Goal: Transaction & Acquisition: Purchase product/service

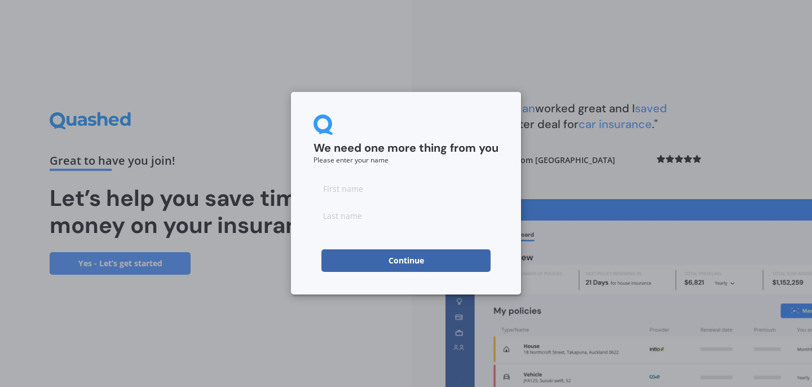
click at [386, 172] on form "We need one more thing from you Please enter your name Continue" at bounding box center [406, 193] width 185 height 157
click at [383, 186] on input at bounding box center [406, 188] width 185 height 23
type input "[PERSON_NAME]"
click at [376, 223] on input at bounding box center [406, 215] width 185 height 23
type input "[PERSON_NAME]"
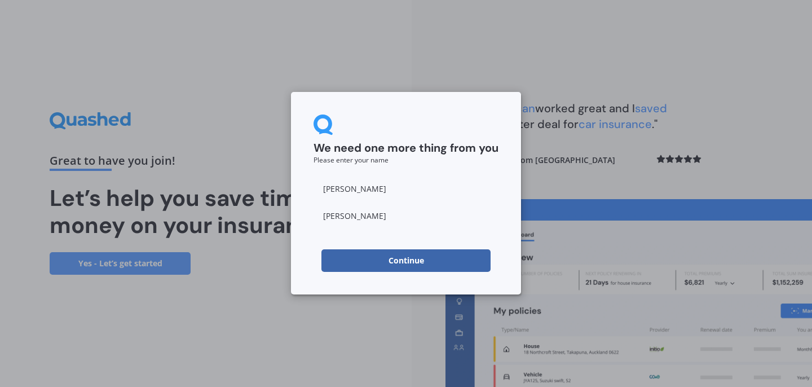
click at [376, 263] on button "Continue" at bounding box center [406, 260] width 169 height 23
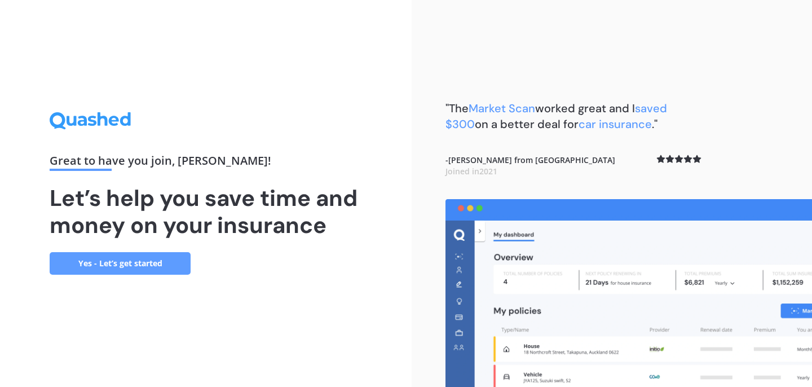
click at [122, 260] on link "Yes - Let’s get started" at bounding box center [120, 263] width 141 height 23
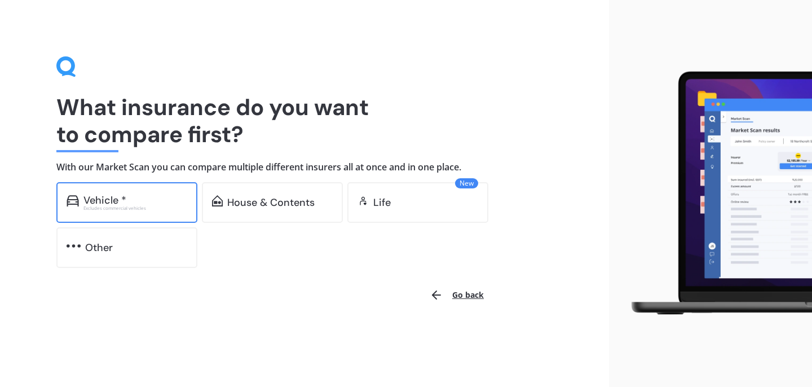
click at [111, 206] on div "Excludes commercial vehicles" at bounding box center [136, 208] width 104 height 5
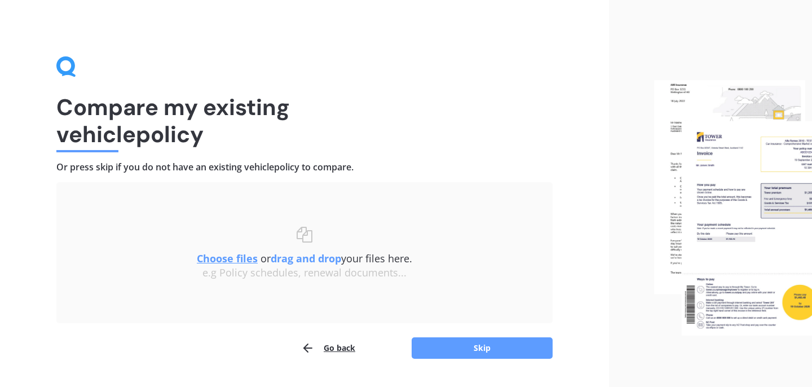
scroll to position [29, 0]
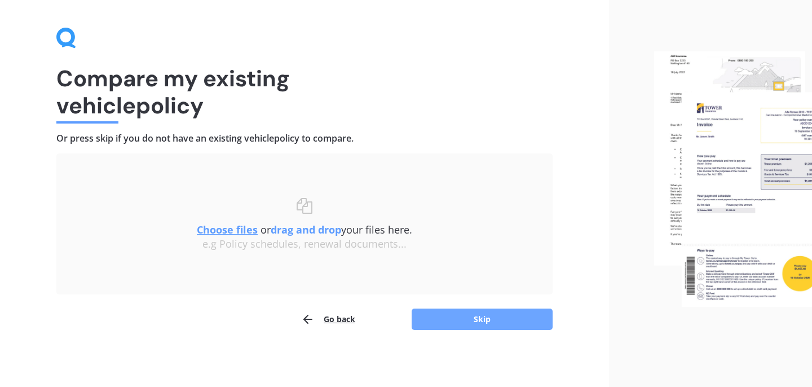
click at [496, 322] on button "Skip" at bounding box center [482, 319] width 141 height 21
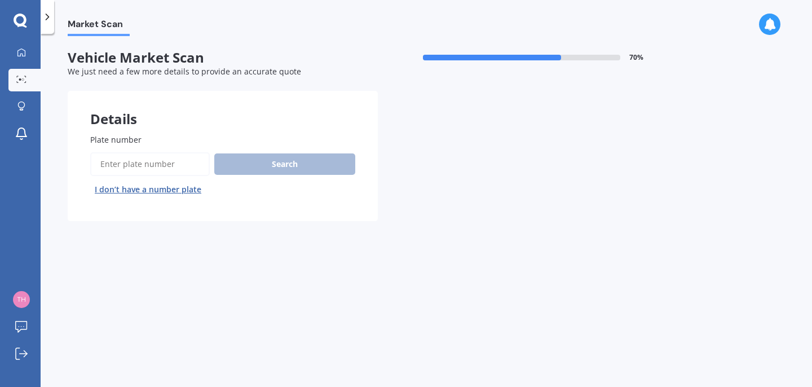
click at [132, 166] on input "Plate number" at bounding box center [150, 164] width 120 height 24
type input "GUR354"
click at [291, 168] on button "Search" at bounding box center [284, 163] width 141 height 21
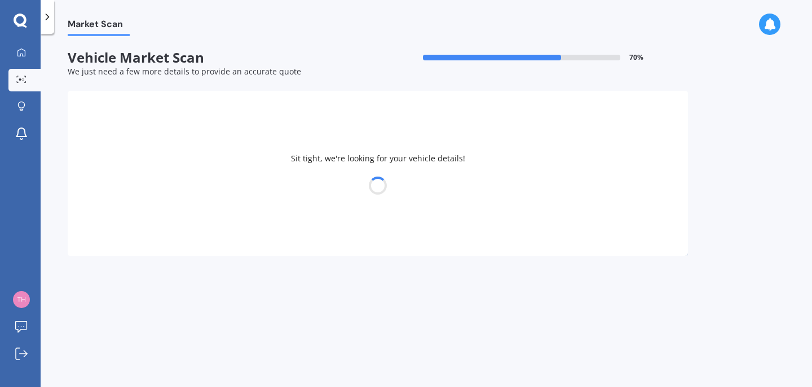
select select "TOYOTA"
select select "RAV-4"
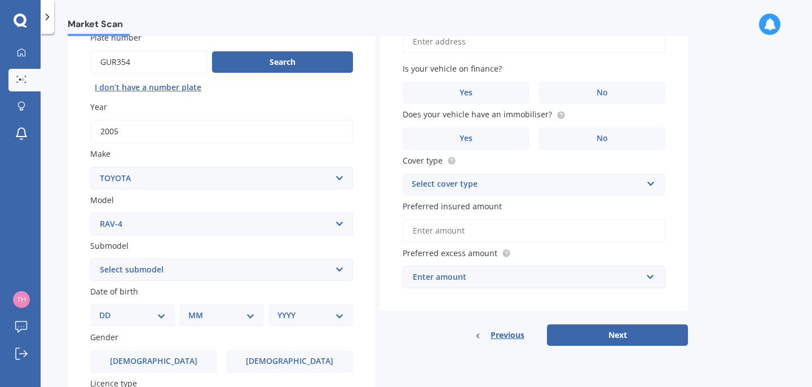
scroll to position [102, 0]
click at [263, 266] on select "Select submodel Diesel EV GX SUV 2.2/4WD/6AT Hybrid Hybrid 2WD Petrol" at bounding box center [221, 270] width 263 height 23
select select "PETROL"
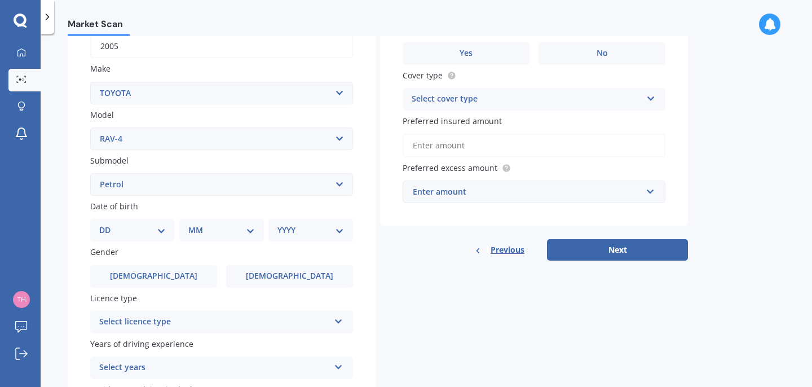
scroll to position [203, 0]
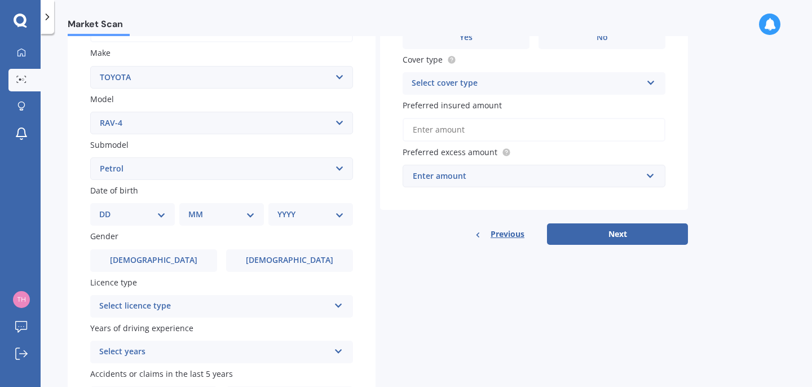
click at [137, 219] on select "DD 01 02 03 04 05 06 07 08 09 10 11 12 13 14 15 16 17 18 19 20 21 22 23 24 25 2…" at bounding box center [132, 214] width 67 height 12
select select "14"
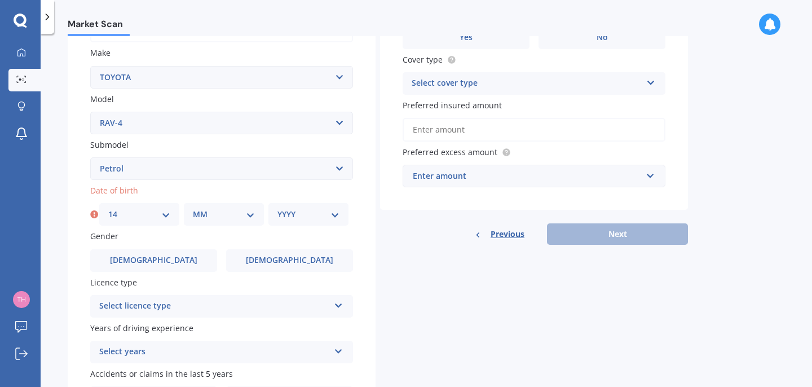
click at [204, 215] on select "MM 01 02 03 04 05 06 07 08 09 10 11 12" at bounding box center [224, 214] width 62 height 12
select select "05"
click at [300, 219] on select "YYYY 2025 2024 2023 2022 2021 2020 2019 2018 2017 2016 2015 2014 2013 2012 2011…" at bounding box center [309, 214] width 62 height 12
select select "1990"
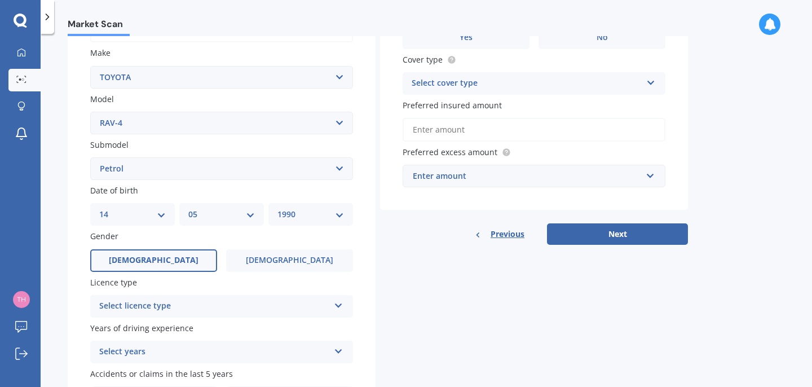
click at [178, 261] on label "[DEMOGRAPHIC_DATA]" at bounding box center [153, 260] width 127 height 23
click at [0, 0] on input "[DEMOGRAPHIC_DATA]" at bounding box center [0, 0] width 0 height 0
click at [177, 309] on div "Select licence type" at bounding box center [214, 307] width 230 height 14
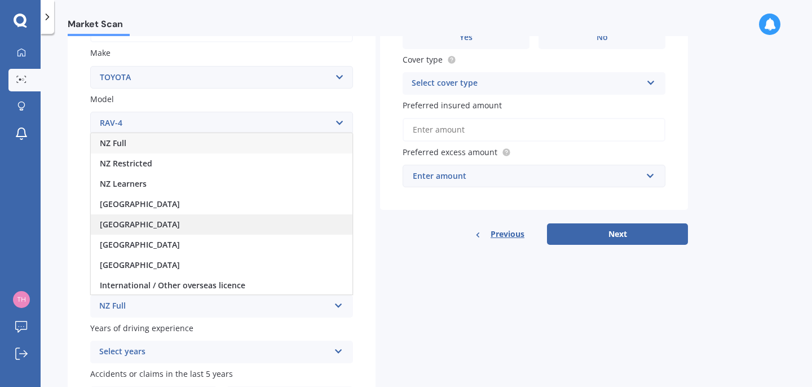
click at [162, 225] on div "[GEOGRAPHIC_DATA]" at bounding box center [222, 224] width 262 height 20
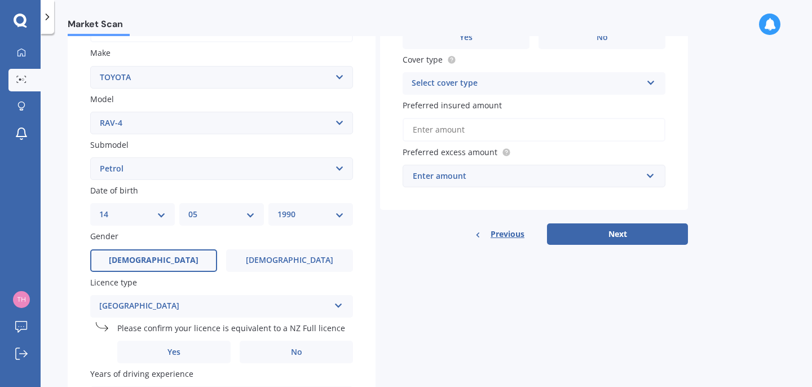
scroll to position [323, 0]
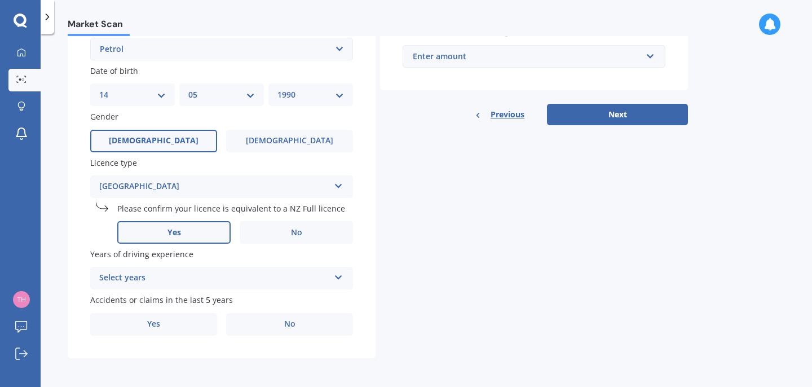
click at [201, 239] on label "Yes" at bounding box center [173, 232] width 113 height 23
click at [0, 0] on input "Yes" at bounding box center [0, 0] width 0 height 0
click at [300, 271] on div "Select years" at bounding box center [214, 278] width 230 height 14
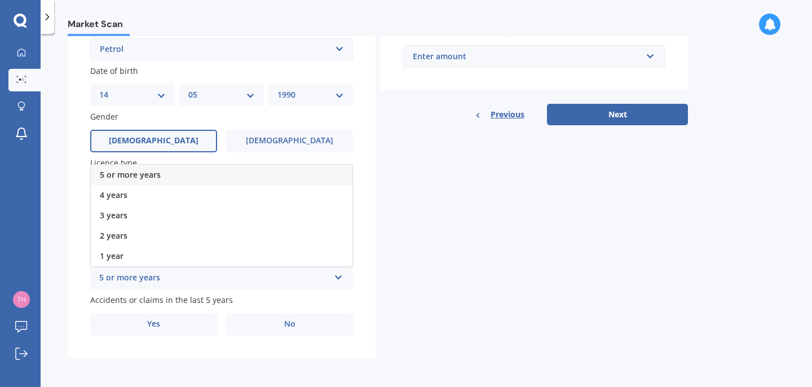
click at [227, 173] on div "5 or more years" at bounding box center [222, 175] width 262 height 20
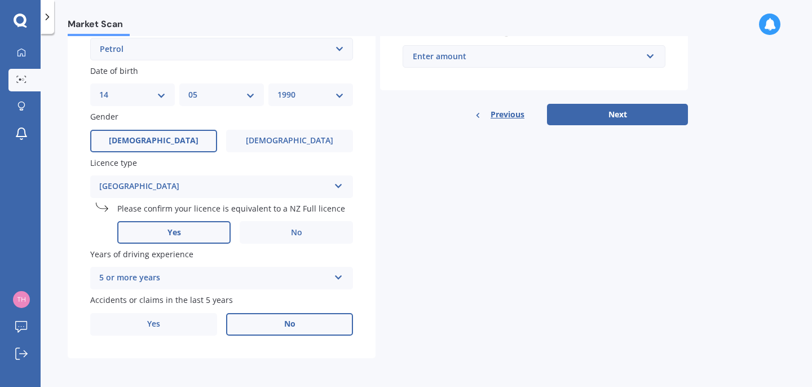
click at [291, 331] on label "No" at bounding box center [289, 324] width 127 height 23
click at [0, 0] on input "No" at bounding box center [0, 0] width 0 height 0
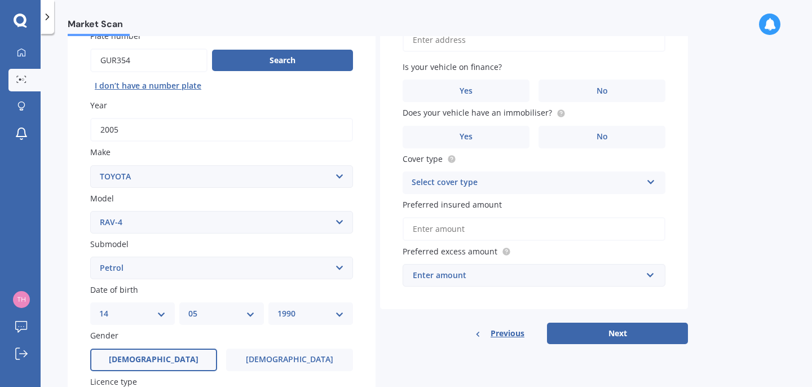
scroll to position [0, 0]
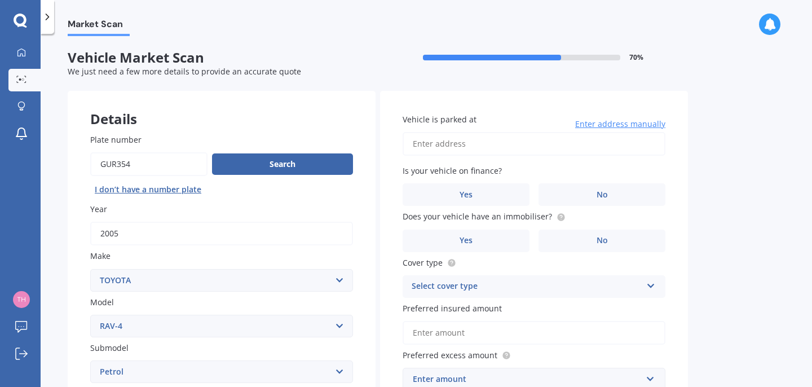
click at [479, 142] on input "Vehicle is parked at" at bounding box center [534, 144] width 263 height 24
type input "[STREET_ADDRESS][PERSON_NAME]"
click at [610, 196] on label "No" at bounding box center [602, 194] width 127 height 23
click at [0, 0] on input "No" at bounding box center [0, 0] width 0 height 0
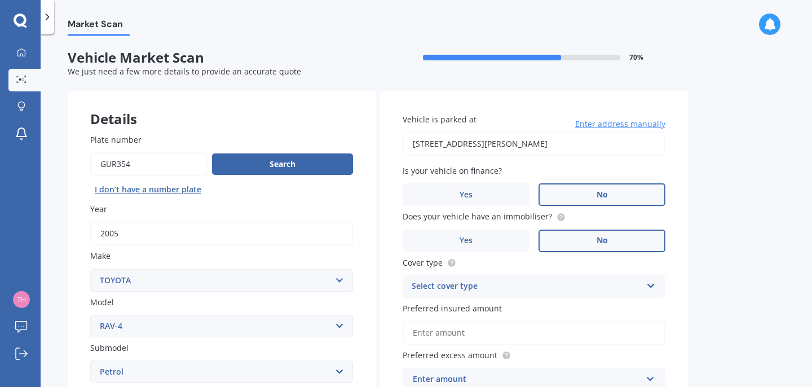
click at [623, 243] on label "No" at bounding box center [602, 241] width 127 height 23
click at [0, 0] on input "No" at bounding box center [0, 0] width 0 height 0
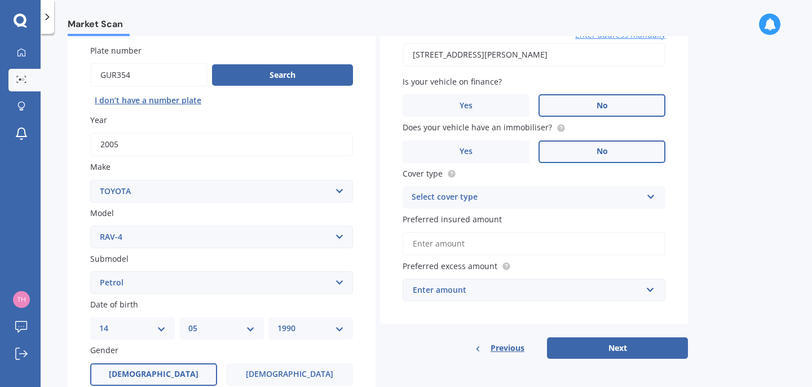
scroll to position [114, 0]
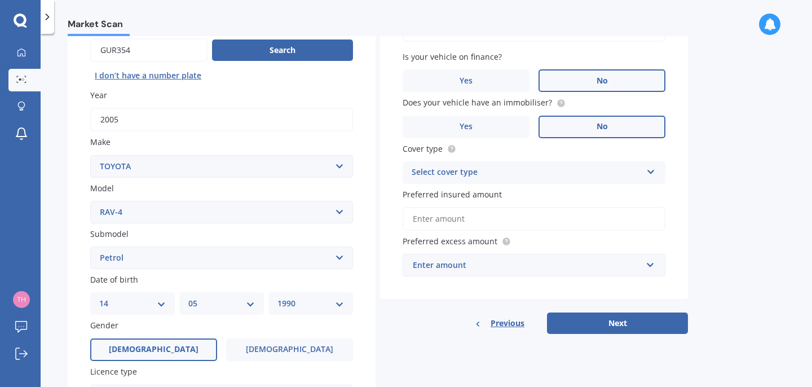
click at [497, 175] on div "Select cover type" at bounding box center [527, 173] width 230 height 14
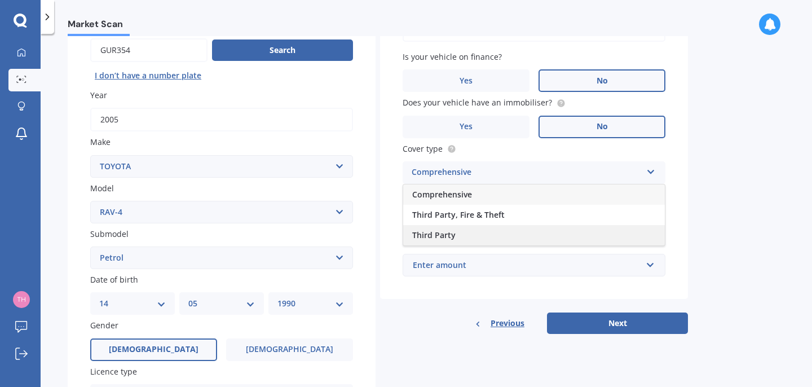
click at [480, 232] on div "Third Party" at bounding box center [534, 235] width 262 height 20
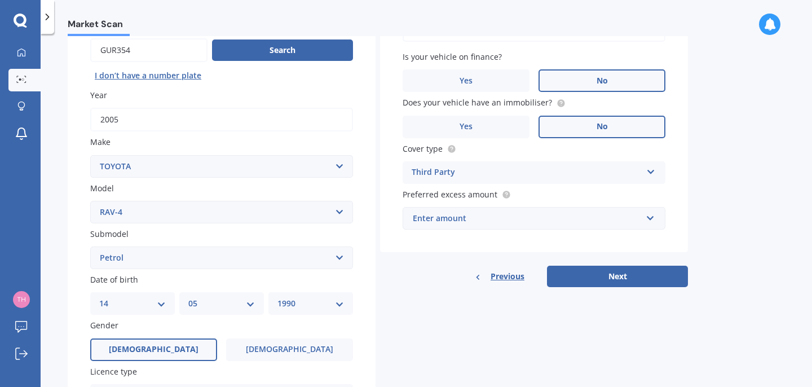
click at [465, 219] on div "Enter amount" at bounding box center [527, 218] width 229 height 12
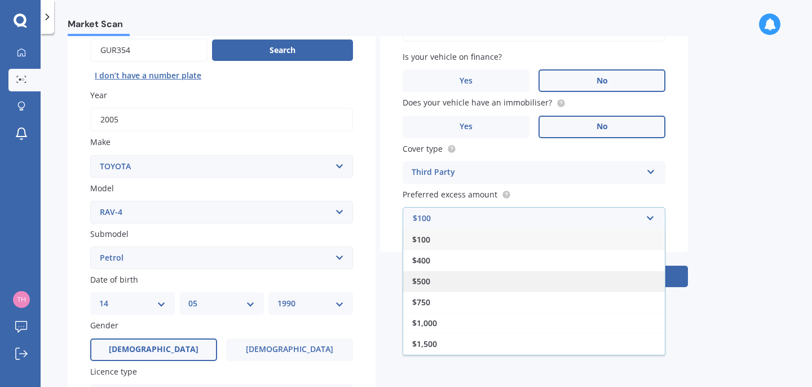
click at [441, 284] on div "$500" at bounding box center [534, 281] width 262 height 21
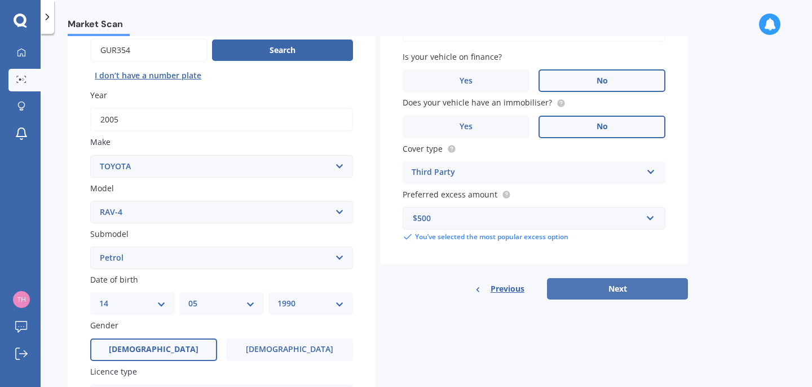
click at [583, 295] on button "Next" at bounding box center [617, 288] width 141 height 21
select select "14"
select select "05"
select select "1990"
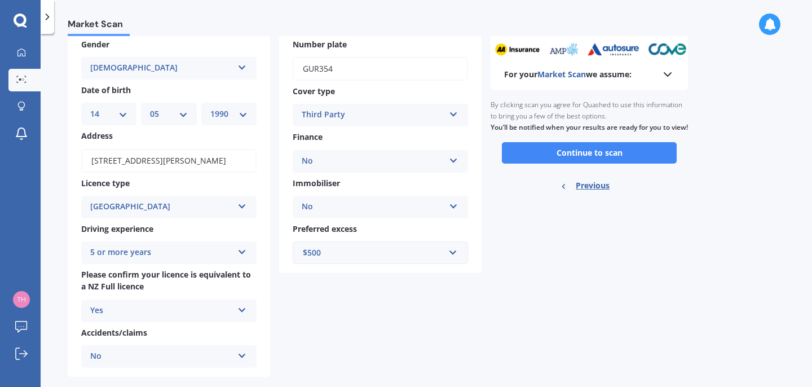
scroll to position [0, 0]
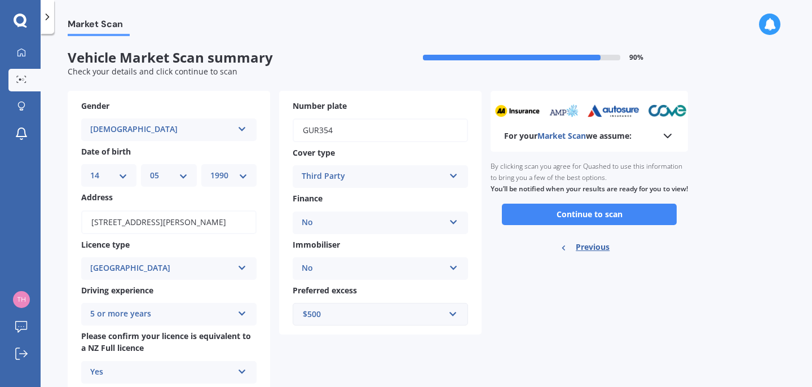
click at [671, 142] on icon at bounding box center [668, 136] width 14 height 14
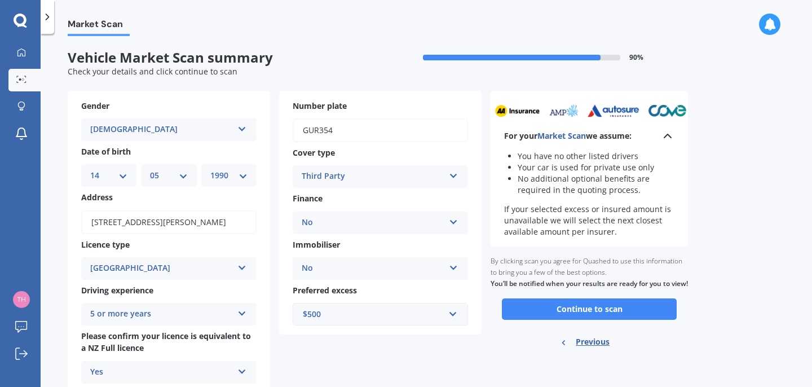
click at [671, 140] on icon at bounding box center [668, 136] width 14 height 14
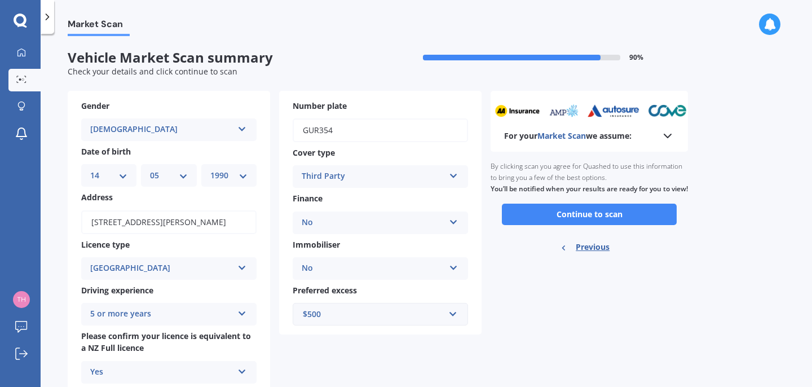
scroll to position [80, 0]
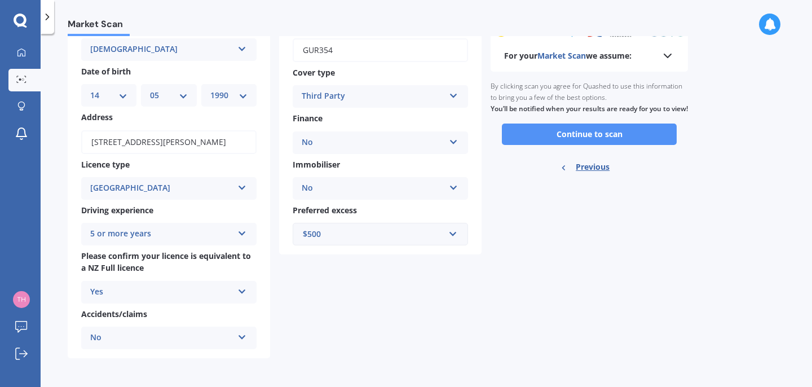
click at [616, 140] on button "Continue to scan" at bounding box center [589, 134] width 175 height 21
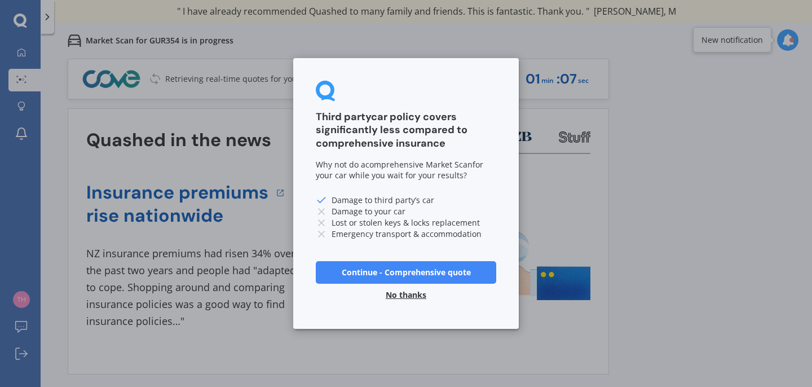
click at [398, 293] on button "No thanks" at bounding box center [406, 295] width 54 height 23
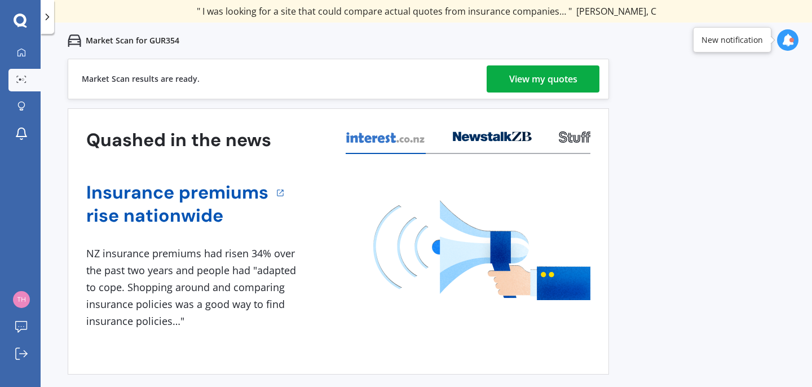
click at [546, 75] on div "View my quotes" at bounding box center [543, 78] width 68 height 27
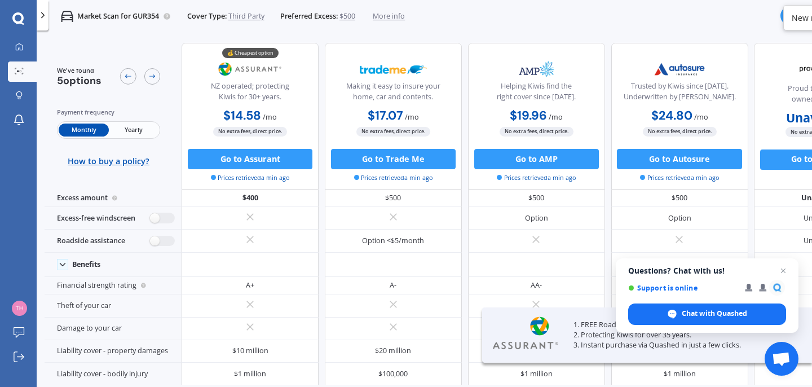
click at [125, 130] on span "Yearly" at bounding box center [134, 130] width 50 height 13
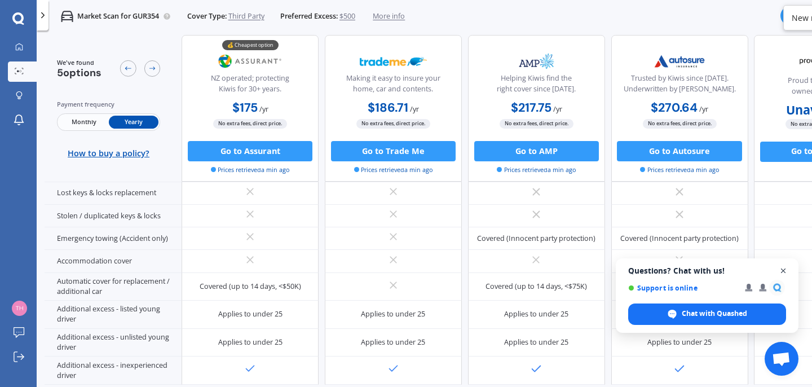
scroll to position [363, 0]
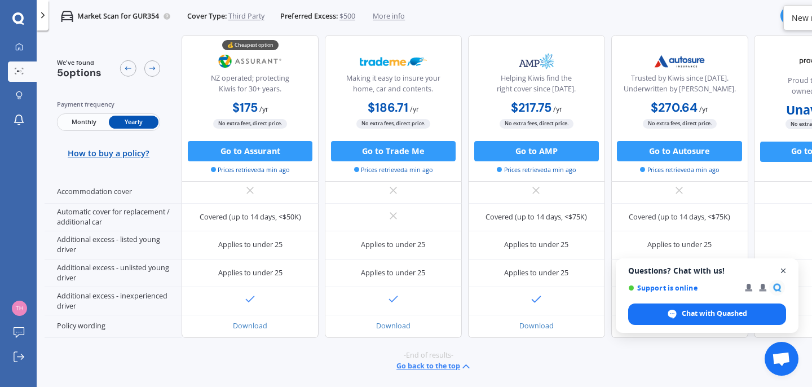
click at [785, 270] on span "Close chat" at bounding box center [784, 271] width 14 height 14
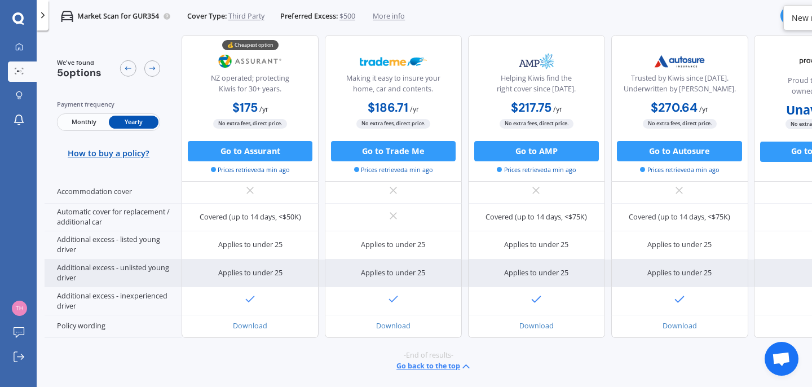
scroll to position [363, 93]
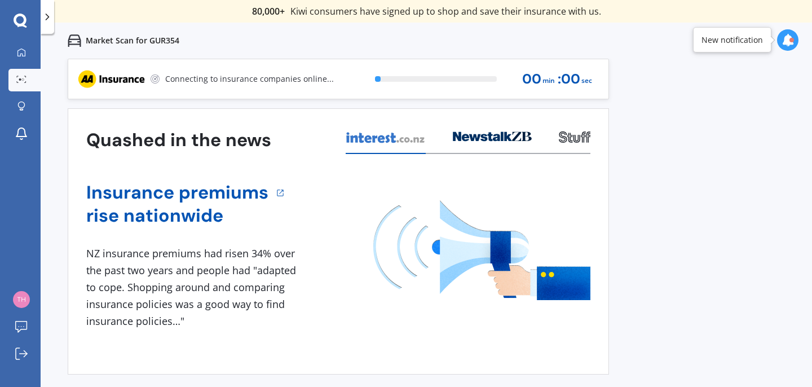
click at [531, 348] on div "Previous 80,000+ [DEMOGRAPHIC_DATA] consumers have signed up to shop and save t…" at bounding box center [427, 252] width 772 height 387
